Goal: Information Seeking & Learning: Learn about a topic

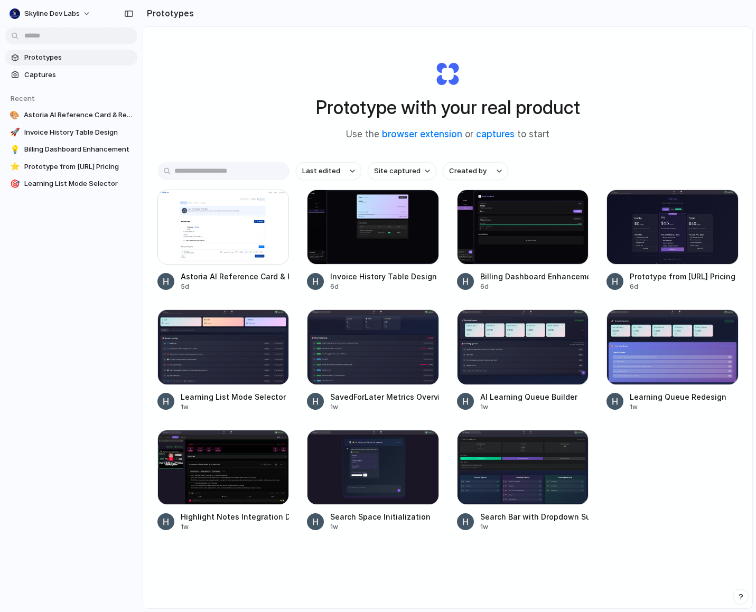
click at [73, 433] on div "Skyline Dev Labs Prototypes Captures Recent 🎨 Astoria AI Reference Card & Reque…" at bounding box center [71, 306] width 143 height 612
click at [207, 362] on div at bounding box center [223, 347] width 132 height 75
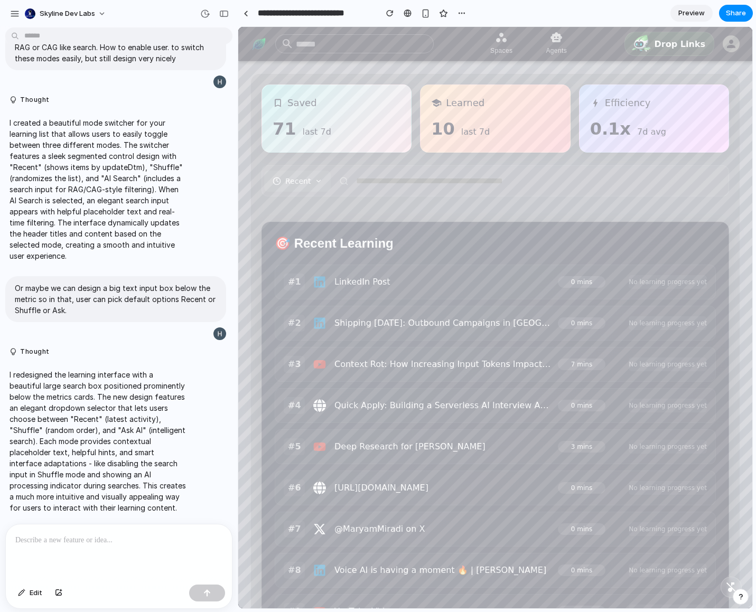
click at [88, 549] on div at bounding box center [119, 553] width 226 height 56
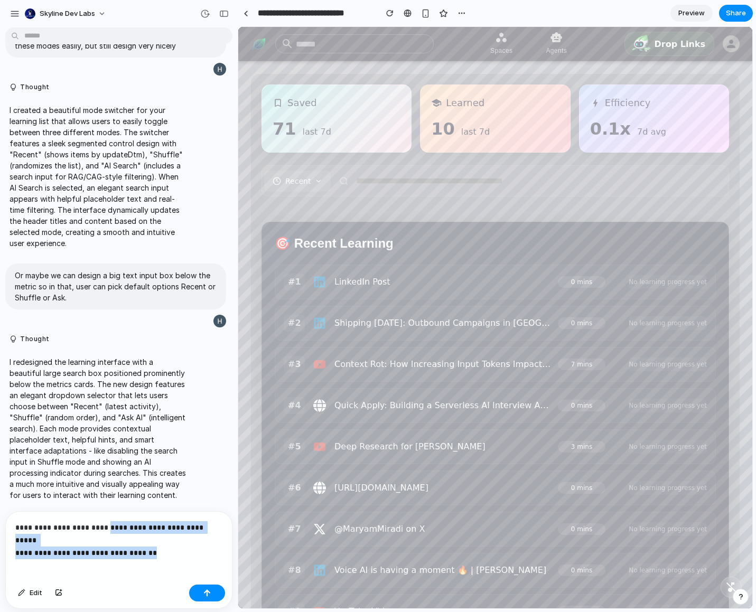
drag, startPoint x: 155, startPoint y: 535, endPoint x: 139, endPoint y: 514, distance: 26.0
click at [110, 527] on p "**********" at bounding box center [116, 533] width 203 height 25
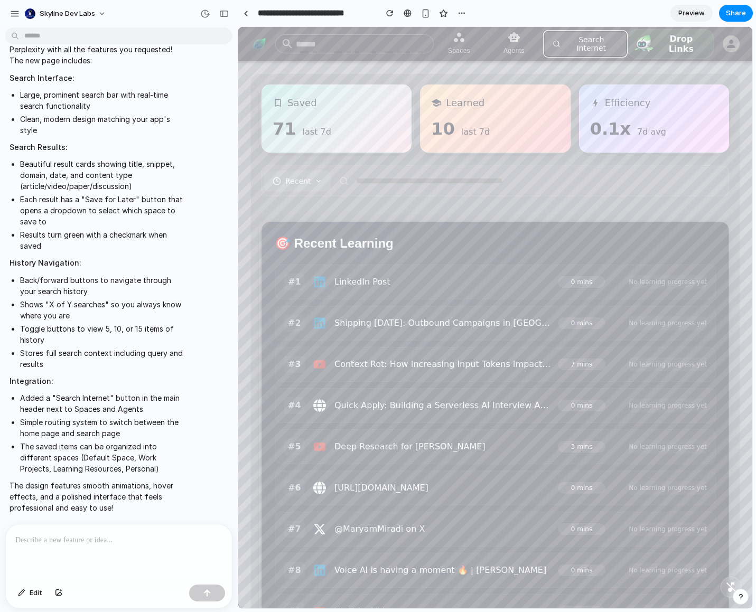
click at [600, 47] on button "Search Internet" at bounding box center [585, 44] width 83 height 26
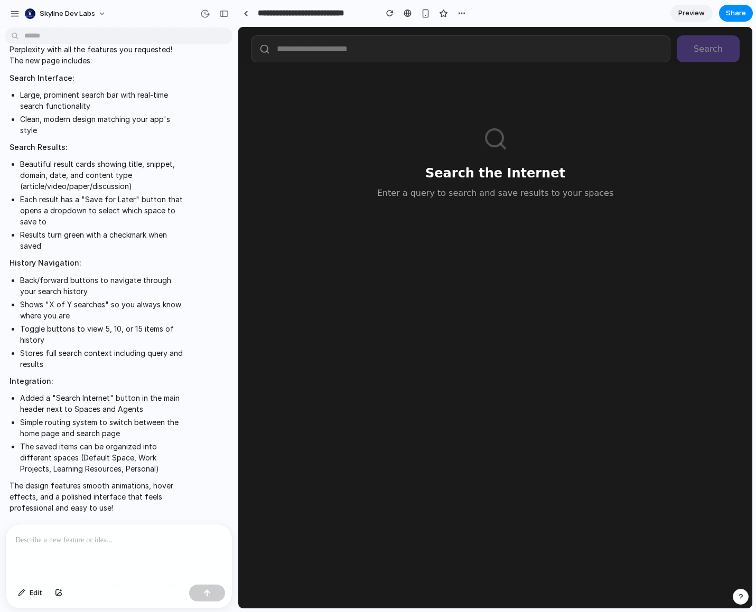
click at [482, 154] on div "Search the Internet Enter a query to search and save results to your spaces" at bounding box center [495, 163] width 489 height 158
click at [488, 142] on icon at bounding box center [495, 138] width 25 height 25
click at [490, 140] on icon at bounding box center [495, 138] width 25 height 25
click at [444, 205] on div "Search the Internet Enter a query to search and save results to your spaces" at bounding box center [495, 163] width 489 height 158
drag, startPoint x: 445, startPoint y: 198, endPoint x: 595, endPoint y: 196, distance: 149.5
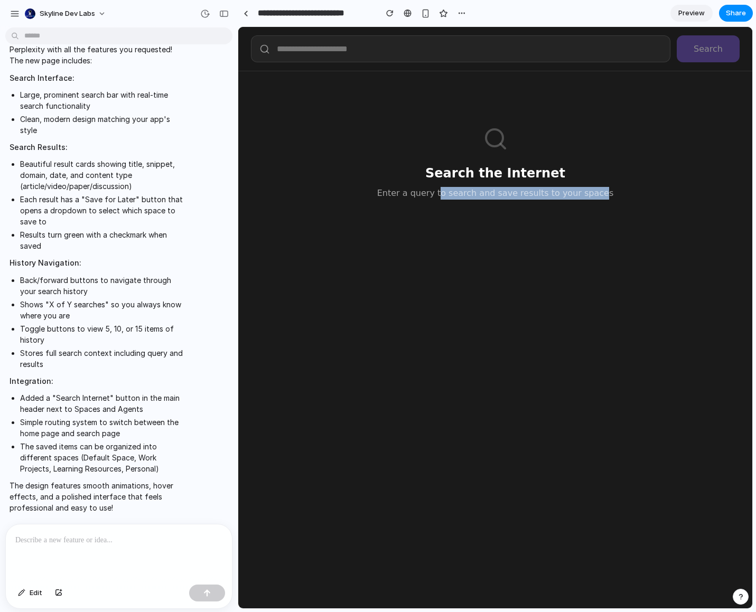
click at [595, 196] on p "Enter a query to search and save results to your spaces" at bounding box center [495, 193] width 463 height 13
drag, startPoint x: 592, startPoint y: 192, endPoint x: 479, endPoint y: 149, distance: 120.6
click at [479, 149] on div "Search the Internet Enter a query to search and save results to your spaces" at bounding box center [495, 163] width 489 height 158
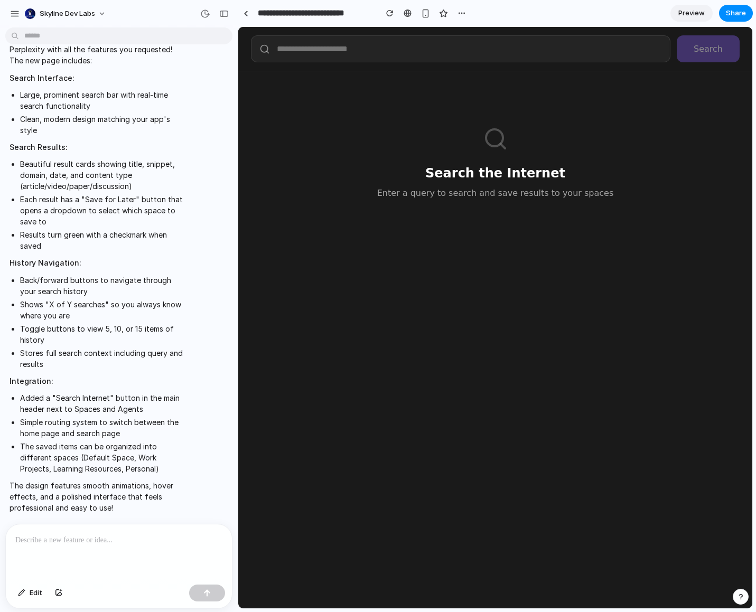
click at [633, 124] on div "Search the Internet Enter a query to search and save results to your spaces" at bounding box center [495, 163] width 489 height 158
click at [625, 60] on input "text" at bounding box center [460, 48] width 419 height 27
type input "**********"
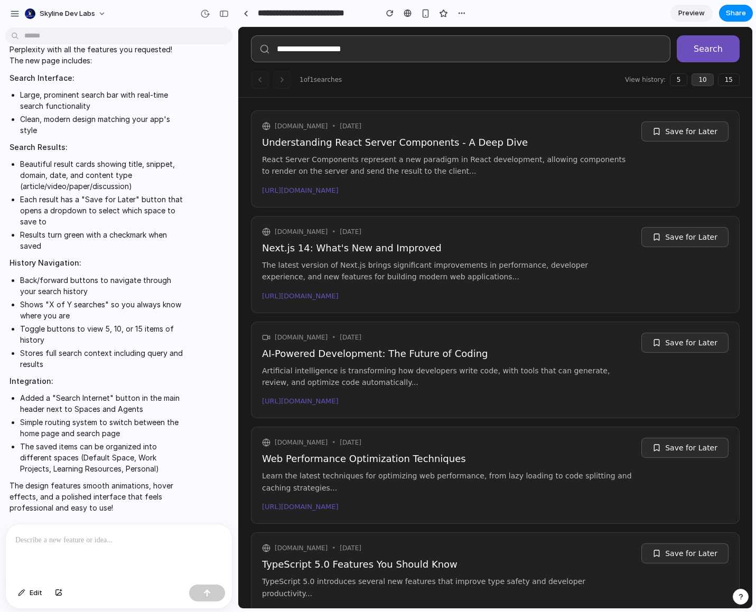
click at [684, 11] on span "Preview" at bounding box center [691, 13] width 26 height 11
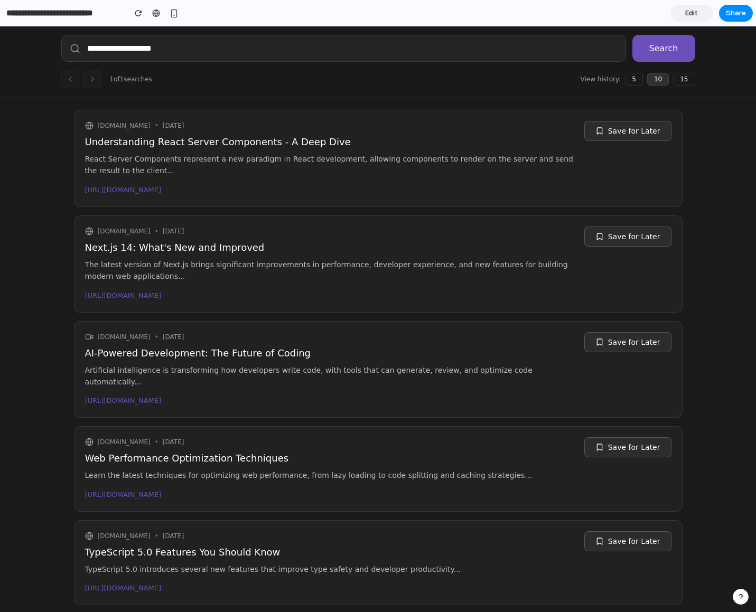
click at [378, 306] on div at bounding box center [378, 306] width 0 height 0
click at [37, 71] on div "**********" at bounding box center [378, 61] width 756 height 71
click at [378, 306] on div at bounding box center [378, 306] width 0 height 0
click at [25, 208] on div "**********" at bounding box center [378, 322] width 756 height 592
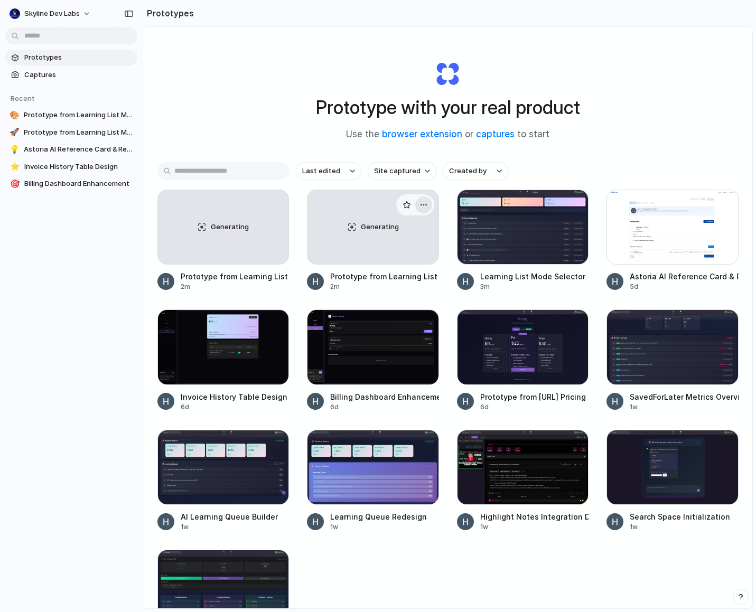
click at [423, 202] on div "button" at bounding box center [423, 205] width 8 height 8
drag, startPoint x: 396, startPoint y: 278, endPoint x: 386, endPoint y: 271, distance: 12.5
click at [396, 278] on li "Delete" at bounding box center [390, 279] width 75 height 17
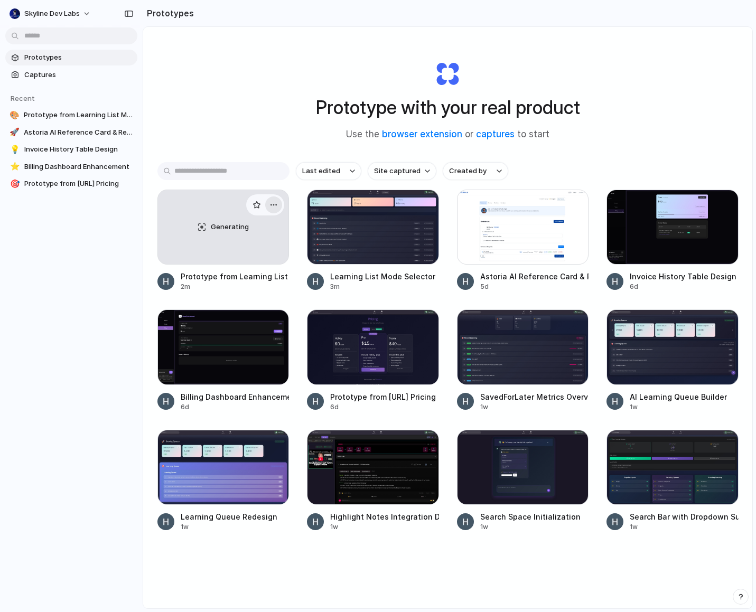
click at [270, 203] on div "button" at bounding box center [273, 205] width 8 height 8
click at [251, 283] on li "Delete" at bounding box center [241, 279] width 75 height 17
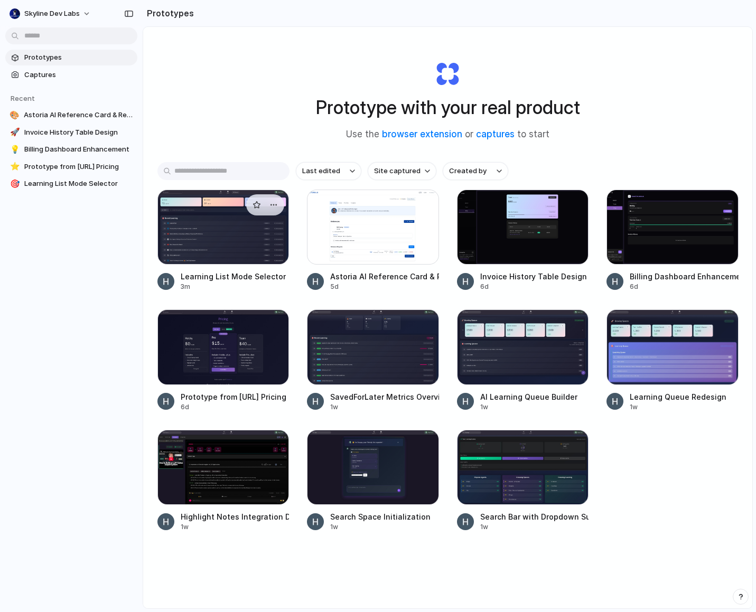
click at [219, 255] on div at bounding box center [223, 227] width 132 height 75
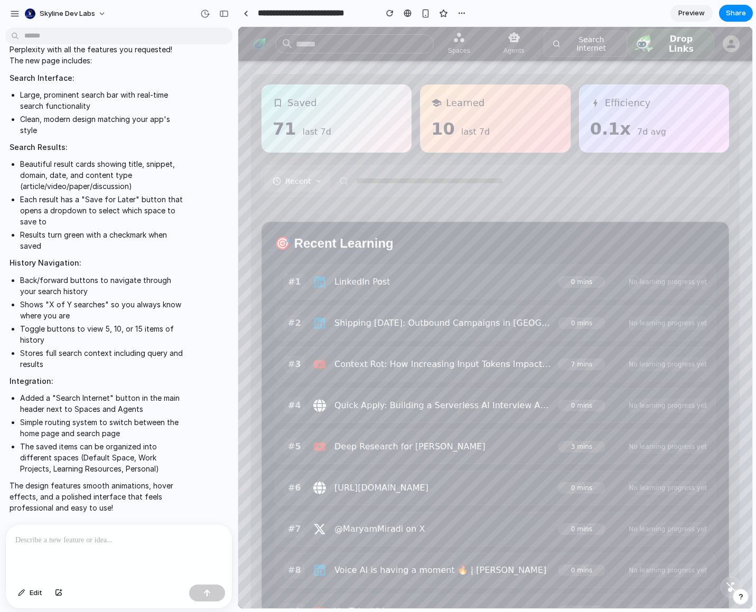
click at [124, 536] on p at bounding box center [118, 540] width 207 height 13
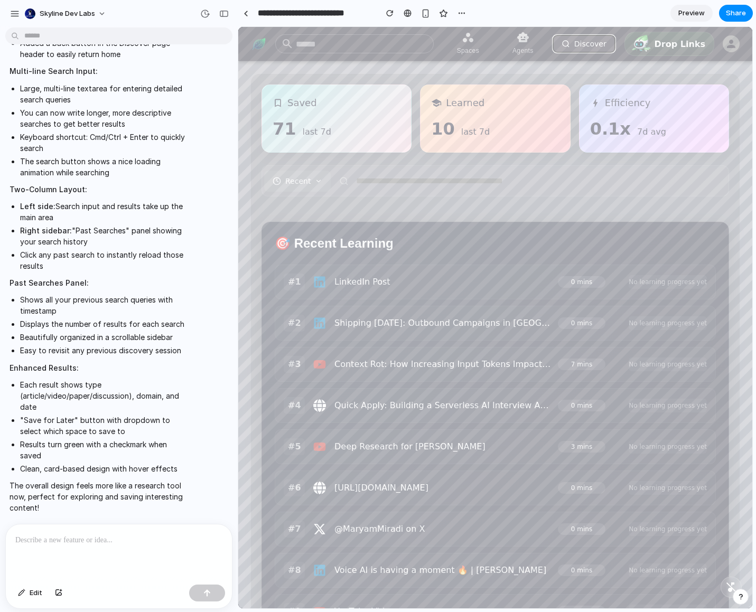
click at [584, 48] on button "Discover" at bounding box center [584, 44] width 63 height 18
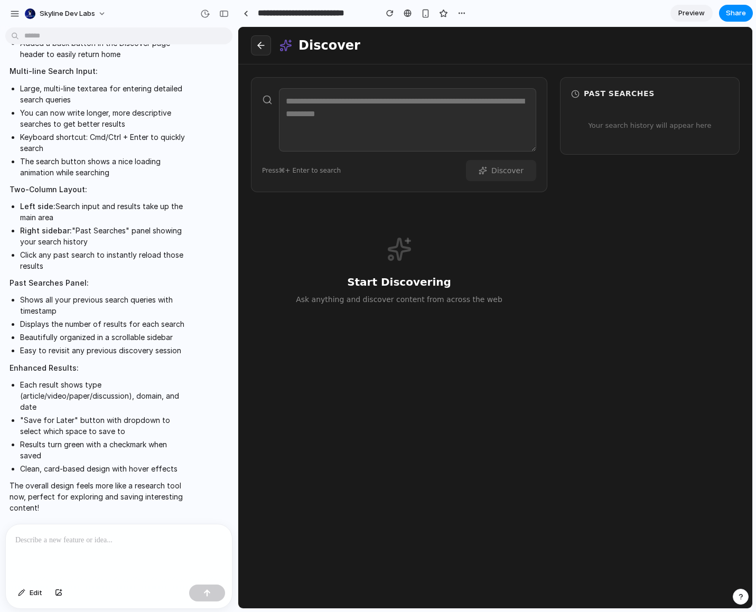
click at [607, 295] on div "Past Searches Your search history will appear here" at bounding box center [650, 336] width 180 height 519
click at [393, 109] on textarea at bounding box center [407, 119] width 257 height 63
type textarea "**********"
click at [516, 172] on button "Discover" at bounding box center [501, 170] width 70 height 21
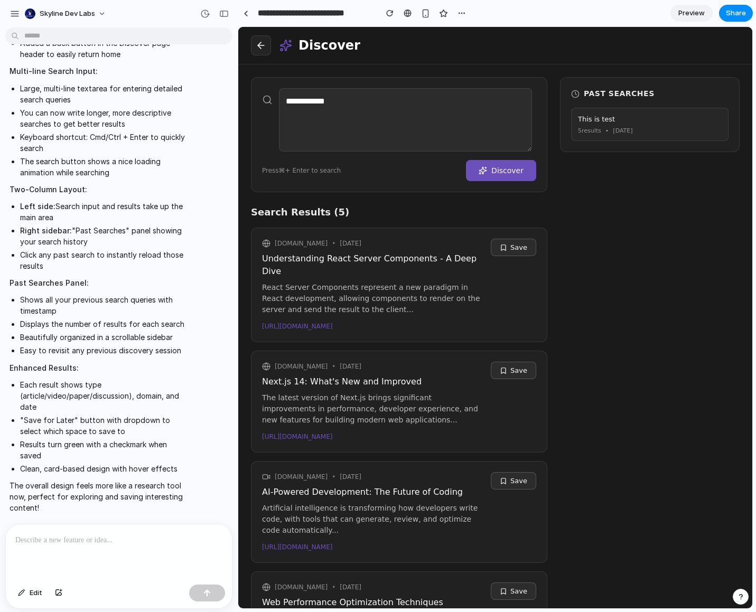
click at [149, 557] on div at bounding box center [119, 553] width 226 height 56
click at [261, 48] on icon at bounding box center [261, 45] width 11 height 11
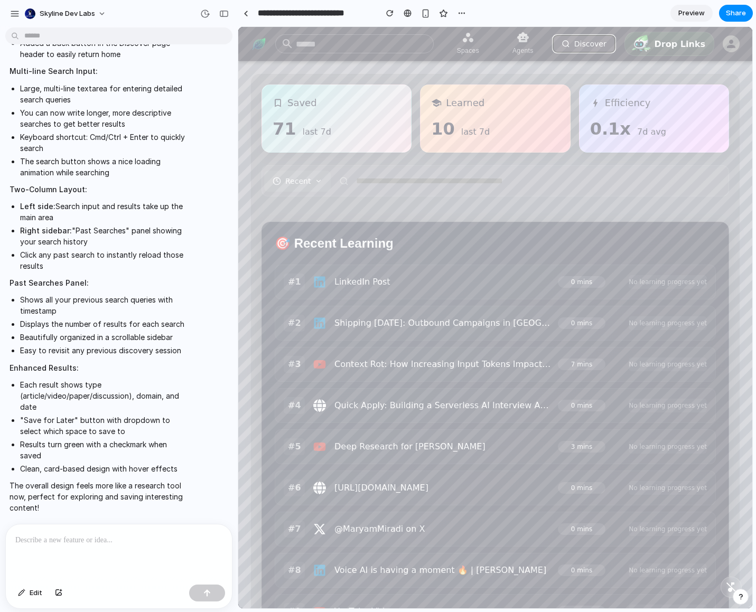
click at [586, 41] on button "Discover" at bounding box center [584, 44] width 63 height 18
